Goal: Check status: Check status

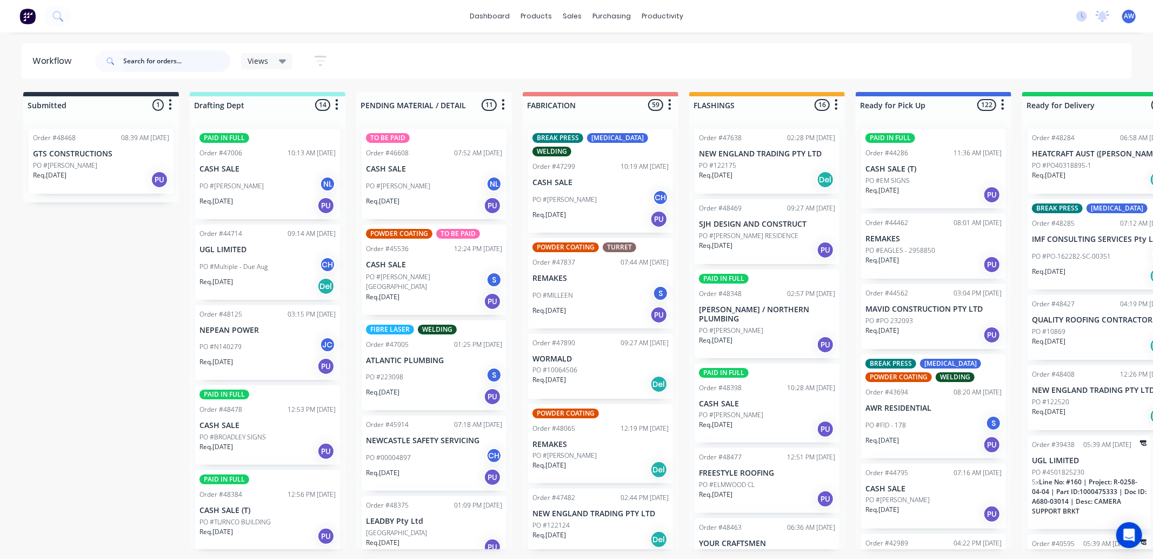
click at [154, 56] on input "text" at bounding box center [176, 61] width 107 height 22
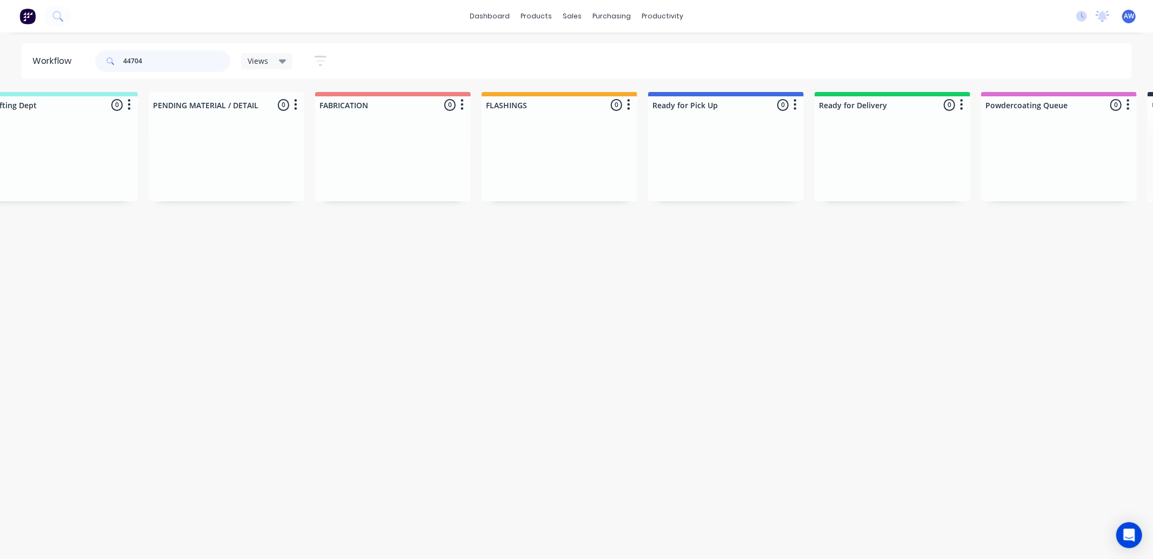
scroll to position [0, 650]
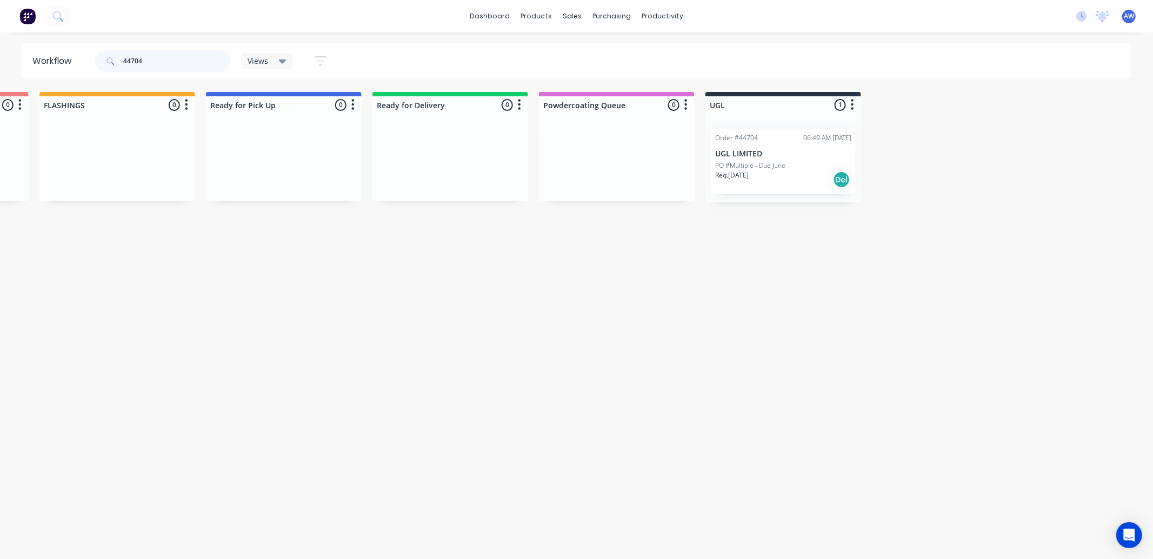
type input "44704"
click at [792, 158] on p "UGL LIMITED" at bounding box center [783, 153] width 136 height 9
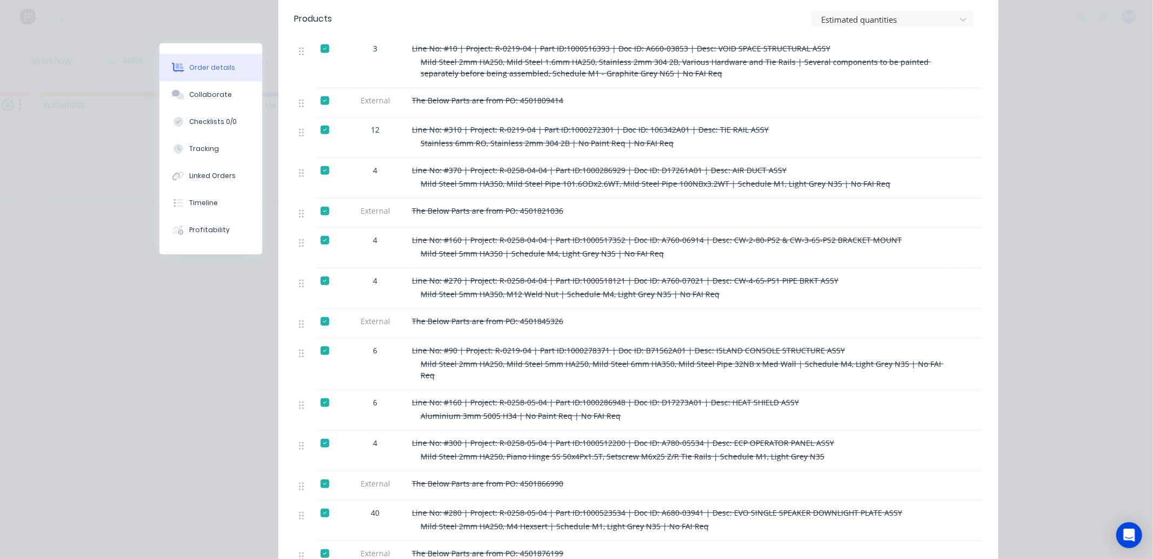
scroll to position [420, 0]
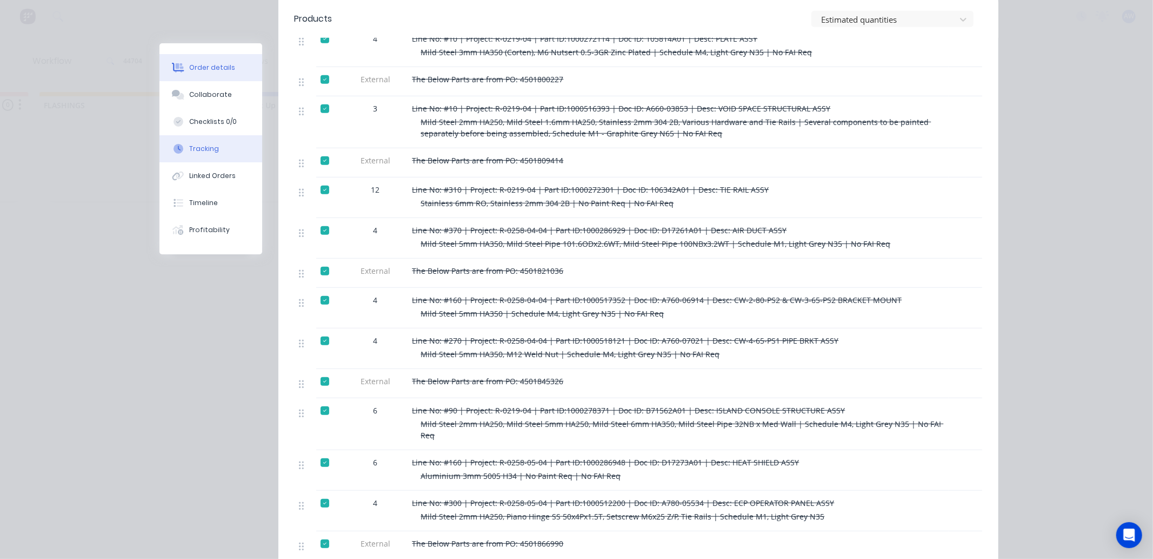
click at [211, 142] on button "Tracking" at bounding box center [210, 148] width 103 height 27
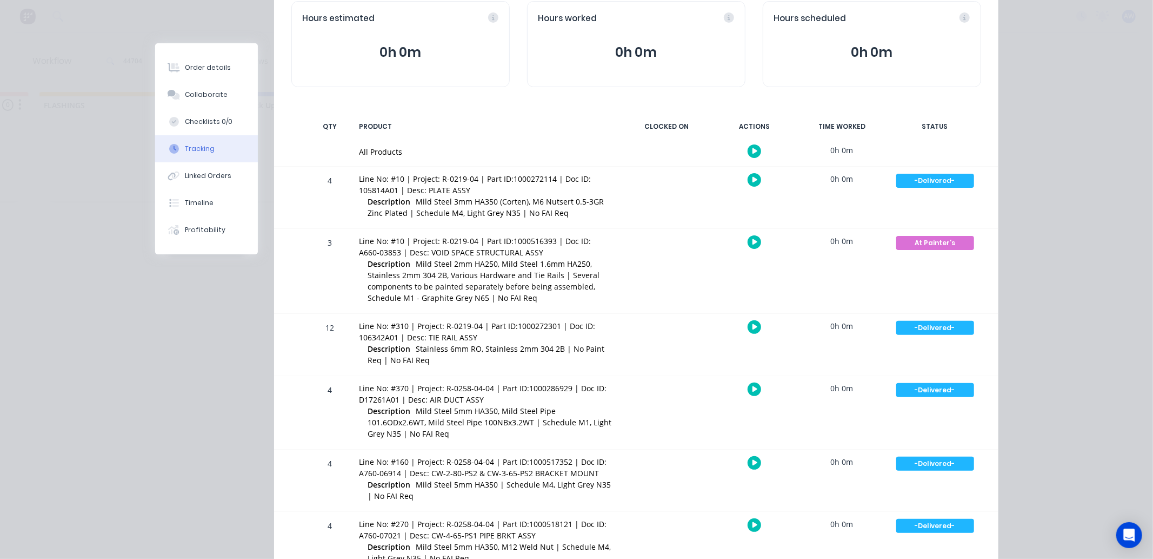
scroll to position [116, 0]
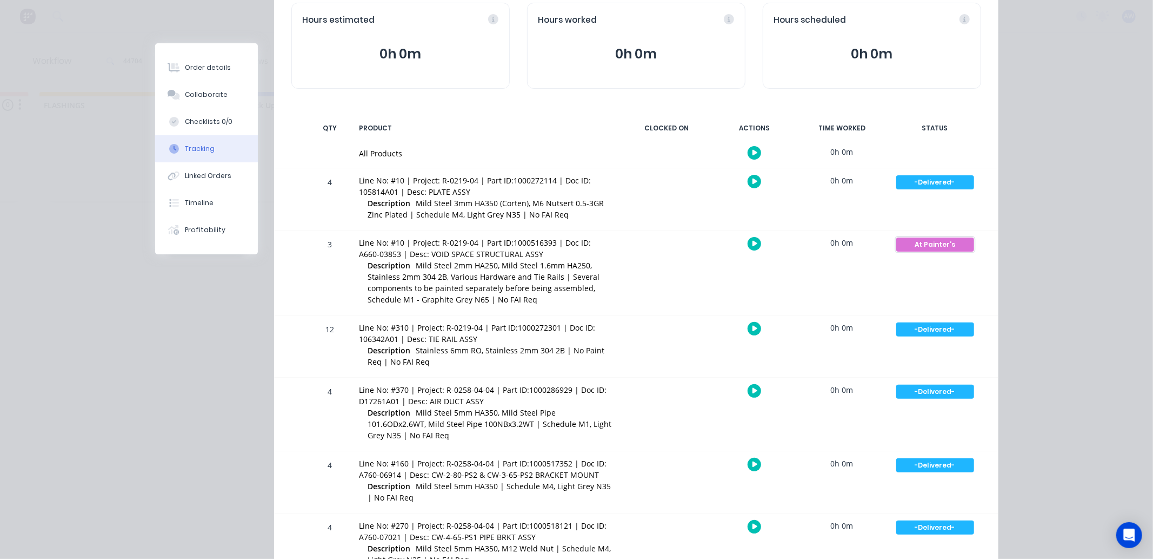
click at [928, 244] on div "At Painter's" at bounding box center [935, 244] width 78 height 14
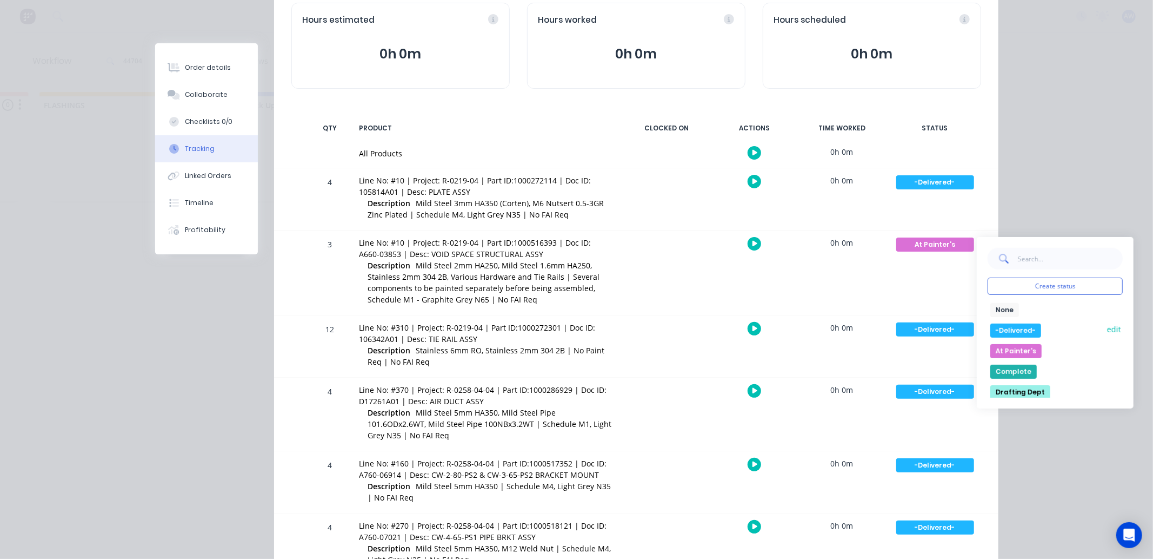
click at [1008, 328] on button "-Delivered-" at bounding box center [1016, 330] width 51 height 14
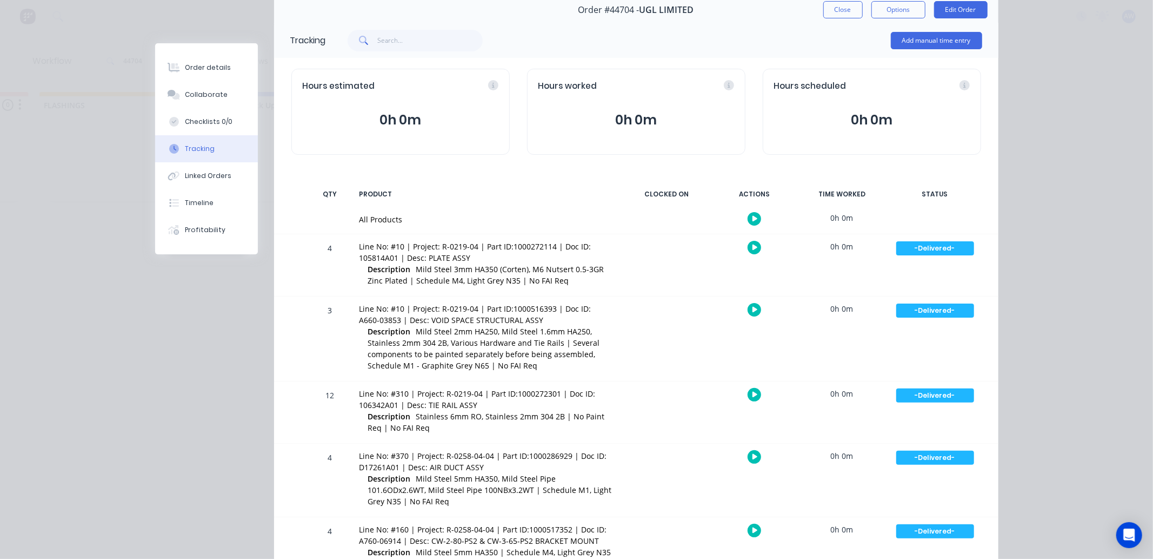
scroll to position [0, 0]
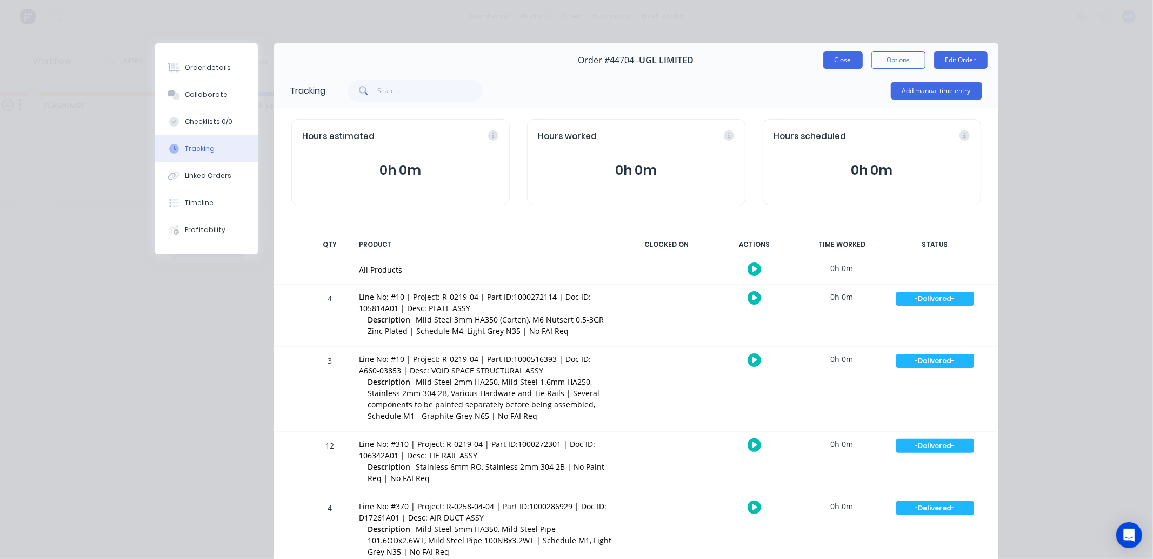
click at [838, 61] on button "Close" at bounding box center [842, 59] width 39 height 17
